Goal: Information Seeking & Learning: Learn about a topic

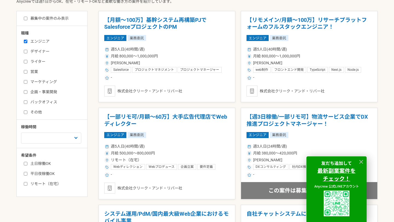
scroll to position [139, 0]
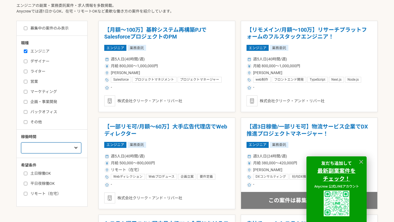
click at [73, 143] on select "週1人日（8時間）以下 週2人日（16時間）以下 週3人日（24時間）以下 週4人日（32時間）以下 週5人日（40時間）以下" at bounding box center [51, 147] width 60 height 11
select select "3"
click at [21, 142] on select "週1人日（8時間）以下 週2人日（16時間）以下 週3人日（24時間）以下 週4人日（32時間）以下 週5人日（40時間）以下" at bounding box center [51, 147] width 60 height 11
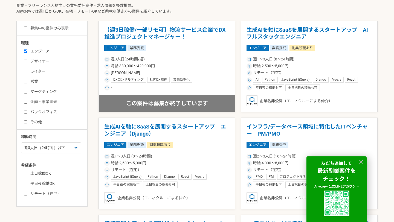
click at [63, 168] on div "希望条件 土日稼働OK 平日夜稼働OK リモート（在宅）" at bounding box center [54, 179] width 66 height 34
click at [358, 161] on icon at bounding box center [361, 162] width 6 height 6
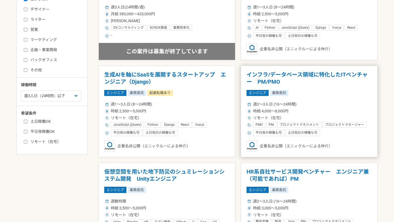
scroll to position [92, 0]
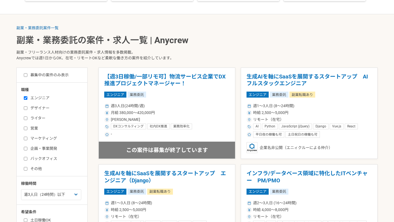
click at [26, 75] on input "募集中の案件のみ表示" at bounding box center [26, 75] width 4 height 4
checkbox input "true"
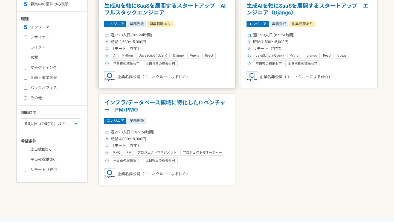
scroll to position [141, 0]
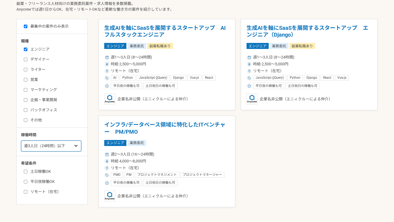
click at [37, 148] on select "週1人日（8時間）以下 週2人日（16時間）以下 週3人日（24時間）以下 週4人日（32時間）以下 週5人日（40時間）以下" at bounding box center [51, 145] width 60 height 11
click at [21, 140] on select "週1人日（8時間）以下 週2人日（16時間）以下 週3人日（24時間）以下 週4人日（32時間）以下 週5人日（40時間）以下" at bounding box center [51, 145] width 60 height 11
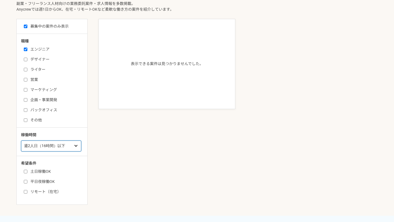
click at [51, 144] on select "週1人日（8時間）以下 週2人日（16時間）以下 週3人日（24時間）以下 週4人日（32時間）以下 週5人日（40時間）以下" at bounding box center [51, 145] width 60 height 11
click at [21, 140] on select "週1人日（8時間）以下 週2人日（16時間）以下 週3人日（24時間）以下 週4人日（32時間）以下 週5人日（40時間）以下" at bounding box center [51, 145] width 60 height 11
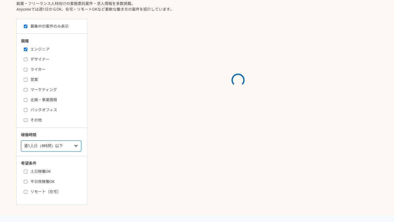
click at [52, 145] on select "週1人日（8時間）以下 週2人日（16時間）以下 週3人日（24時間）以下 週4人日（32時間）以下 週5人日（40時間）以下" at bounding box center [51, 145] width 60 height 11
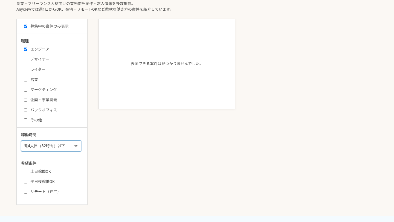
click at [21, 140] on select "週1人日（8時間）以下 週2人日（16時間）以下 週3人日（24時間）以下 週4人日（32時間）以下 週5人日（40時間）以下" at bounding box center [51, 145] width 60 height 11
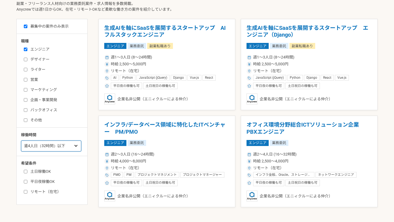
click at [61, 145] on select "週1人日（8時間）以下 週2人日（16時間）以下 週3人日（24時間）以下 週4人日（32時間）以下 週5人日（40時間）以下" at bounding box center [51, 145] width 60 height 11
select select "5"
click at [21, 140] on select "週1人日（8時間）以下 週2人日（16時間）以下 週3人日（24時間）以下 週4人日（32時間）以下 週5人日（40時間）以下" at bounding box center [51, 145] width 60 height 11
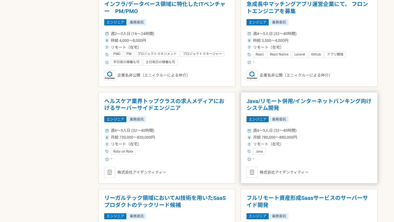
scroll to position [549, 0]
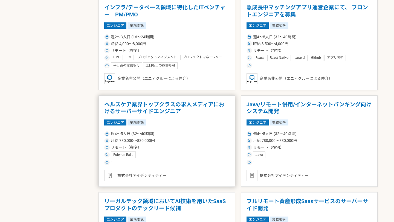
click at [170, 105] on h1 "ヘルスケア業界トップクラスの求人メディアにおけるサーバーサイドエンジニア" at bounding box center [166, 108] width 125 height 14
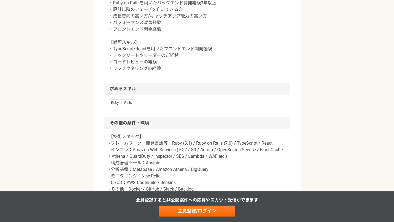
scroll to position [280, 0]
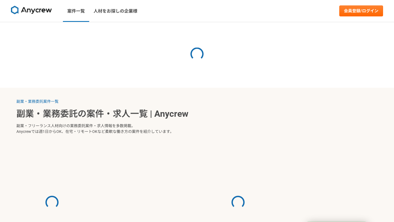
select select "5"
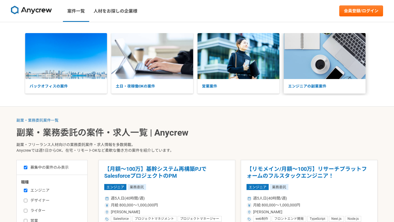
click at [322, 85] on p "エンジニアの副業案件" at bounding box center [324, 86] width 82 height 14
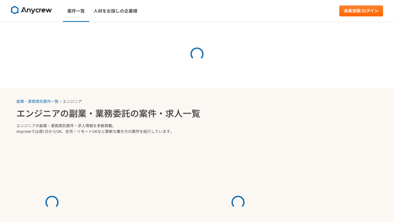
select select "3"
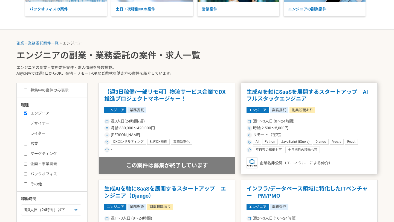
scroll to position [74, 0]
